Goal: Task Accomplishment & Management: Use online tool/utility

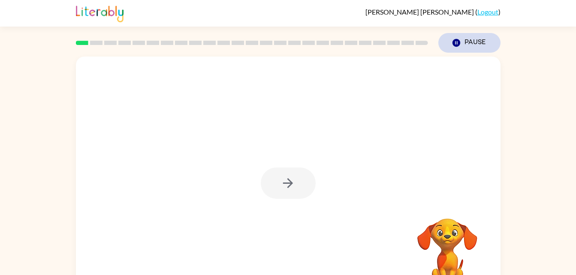
click at [478, 44] on button "Pause Pause" at bounding box center [469, 43] width 62 height 20
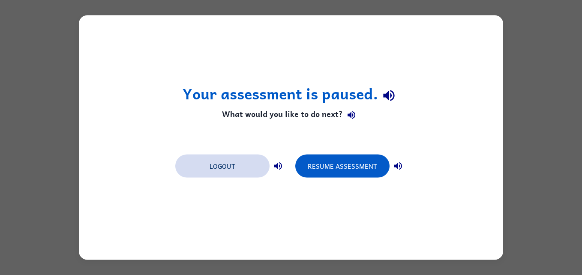
click at [250, 166] on button "Logout" at bounding box center [222, 166] width 94 height 23
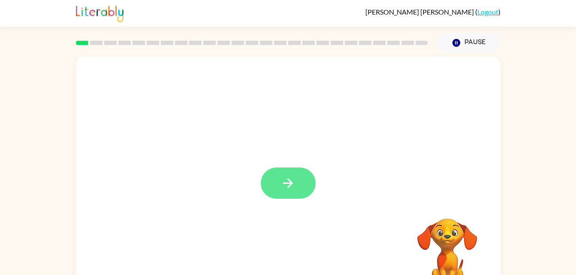
click at [294, 190] on icon "button" at bounding box center [287, 183] width 15 height 15
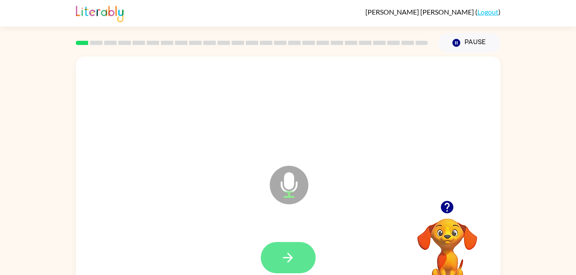
click at [286, 257] on icon "button" at bounding box center [287, 257] width 15 height 15
click at [292, 257] on icon "button" at bounding box center [287, 257] width 15 height 15
click at [286, 255] on icon "button" at bounding box center [287, 257] width 15 height 15
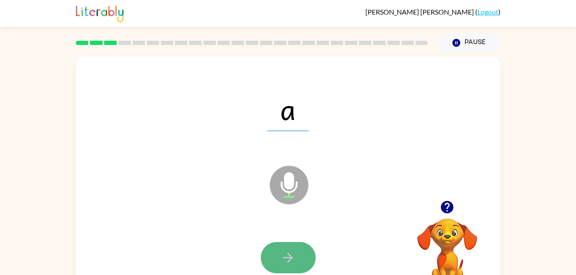
click at [287, 258] on icon "button" at bounding box center [288, 258] width 10 height 10
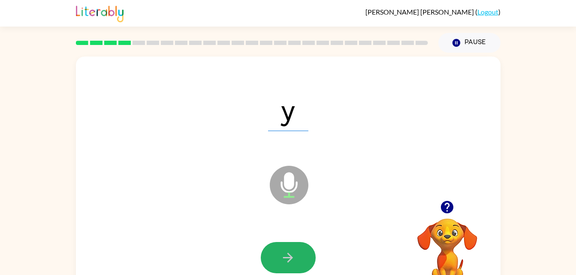
click at [287, 258] on icon "button" at bounding box center [288, 258] width 10 height 10
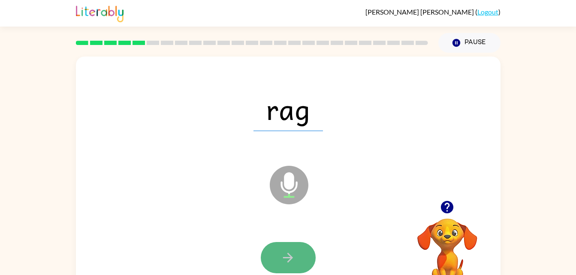
click at [286, 255] on icon "button" at bounding box center [287, 257] width 15 height 15
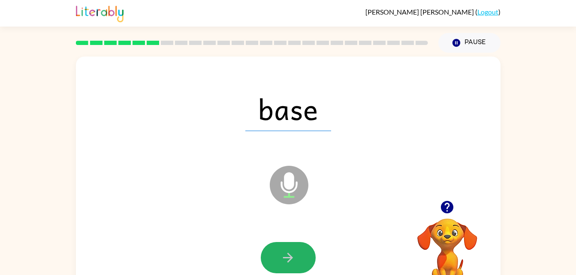
click at [286, 255] on icon "button" at bounding box center [287, 257] width 15 height 15
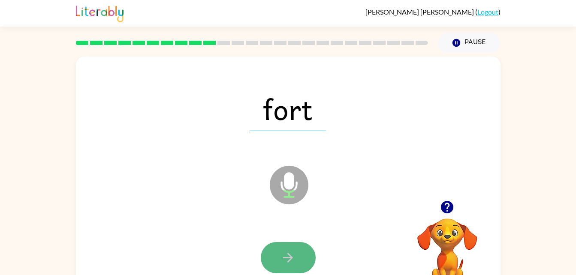
click at [288, 255] on icon "button" at bounding box center [287, 257] width 15 height 15
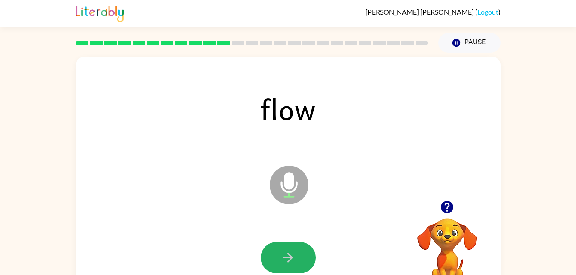
click at [288, 255] on icon "button" at bounding box center [287, 257] width 15 height 15
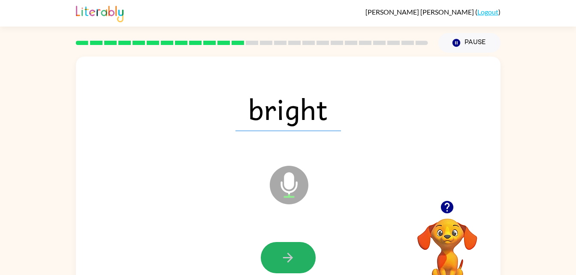
click at [288, 255] on icon "button" at bounding box center [287, 257] width 15 height 15
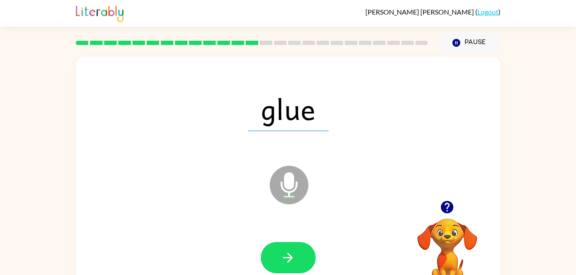
click at [288, 255] on icon "button" at bounding box center [287, 257] width 15 height 15
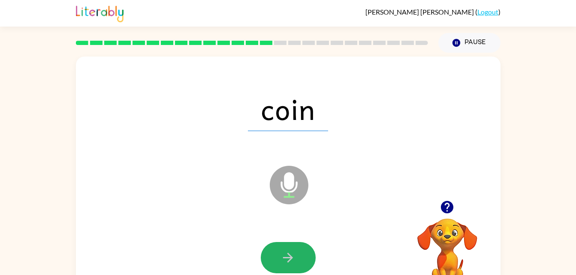
click at [288, 255] on icon "button" at bounding box center [287, 257] width 15 height 15
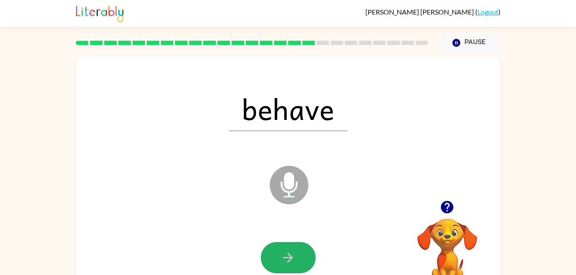
click at [288, 255] on icon "button" at bounding box center [287, 257] width 15 height 15
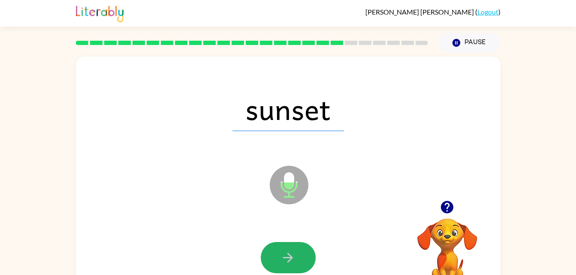
click at [288, 255] on icon "button" at bounding box center [287, 257] width 15 height 15
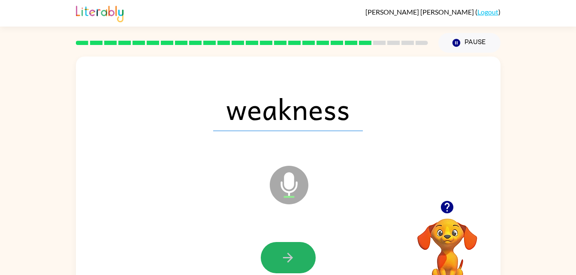
click at [288, 255] on icon "button" at bounding box center [287, 257] width 15 height 15
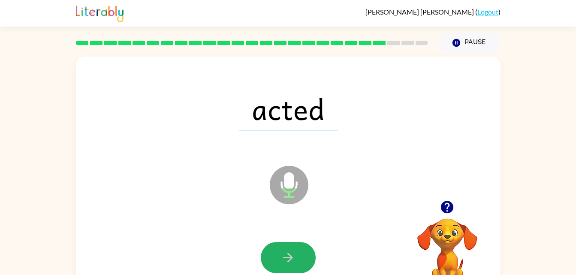
click at [288, 255] on icon "button" at bounding box center [287, 257] width 15 height 15
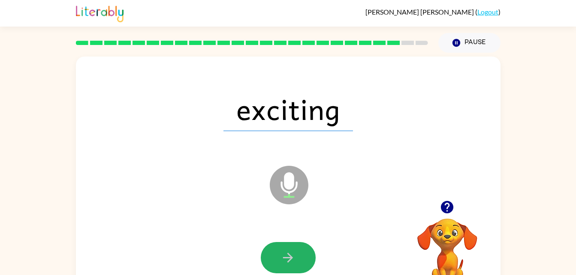
click at [288, 255] on icon "button" at bounding box center [287, 257] width 15 height 15
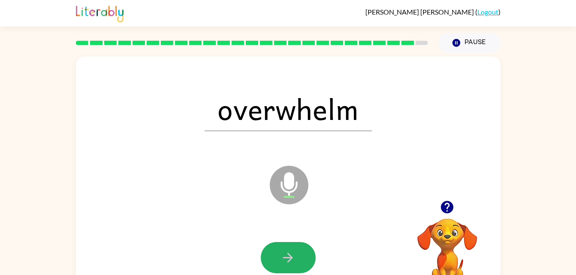
click at [288, 255] on icon "button" at bounding box center [287, 257] width 15 height 15
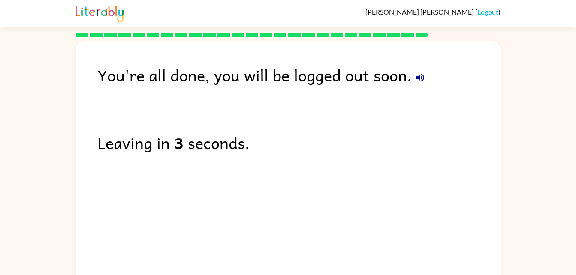
click at [418, 69] on button "button" at bounding box center [419, 77] width 17 height 17
